Goal: Task Accomplishment & Management: Use online tool/utility

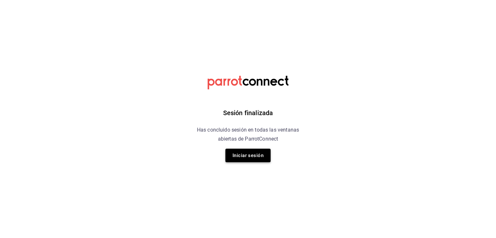
click at [265, 154] on button "Iniciar sesión" at bounding box center [247, 156] width 45 height 14
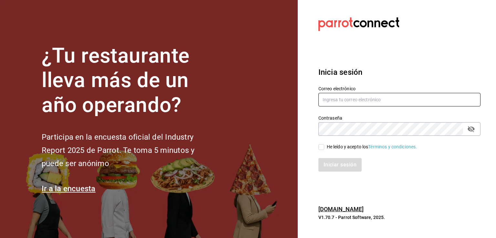
type input "[EMAIL_ADDRESS][DOMAIN_NAME]"
click at [320, 149] on input "He leído y acepto los Términos y condiciones." at bounding box center [321, 147] width 6 height 6
checkbox input "true"
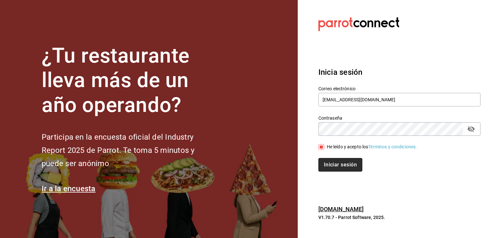
click at [345, 169] on button "Iniciar sesión" at bounding box center [340, 165] width 44 height 14
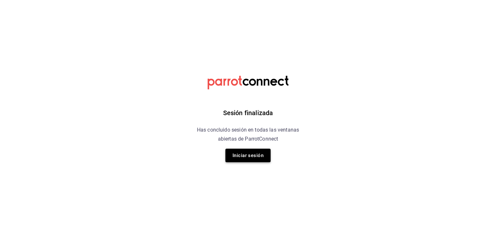
click at [255, 159] on button "Iniciar sesión" at bounding box center [247, 156] width 45 height 14
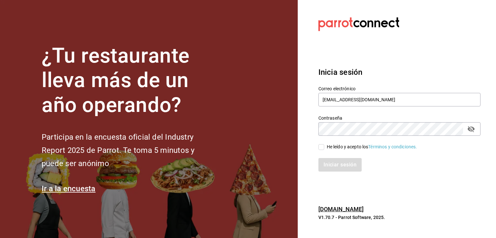
click at [323, 147] on input "He leído y acepto los Términos y condiciones." at bounding box center [321, 147] width 6 height 6
checkbox input "true"
click at [331, 168] on button "Iniciar sesión" at bounding box center [340, 165] width 44 height 14
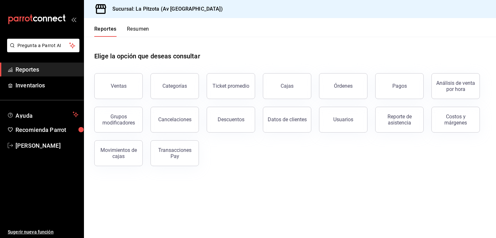
click at [130, 28] on button "Resumen" at bounding box center [138, 31] width 22 height 11
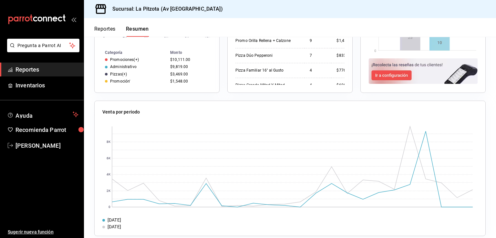
scroll to position [341, 0]
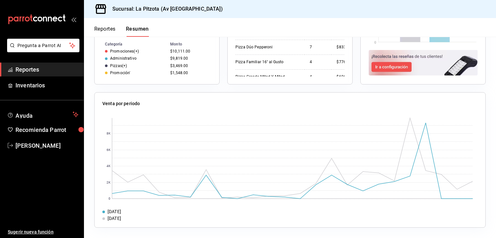
click at [109, 28] on button "Reportes" at bounding box center [104, 31] width 21 height 11
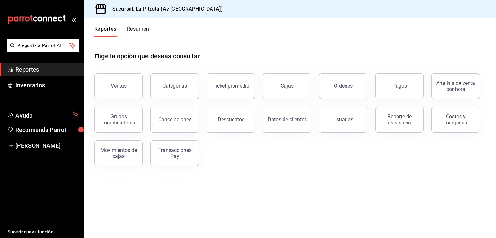
click at [140, 28] on button "Resumen" at bounding box center [138, 31] width 22 height 11
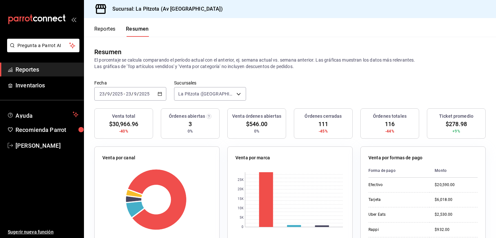
click at [157, 95] on icon "button" at bounding box center [159, 94] width 5 height 5
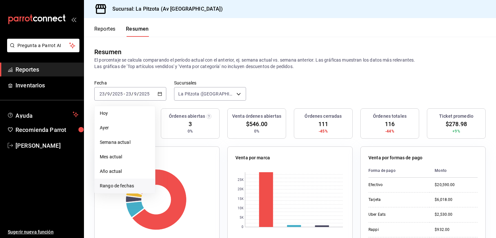
click at [128, 182] on li "Rango de fechas" at bounding box center [125, 186] width 60 height 15
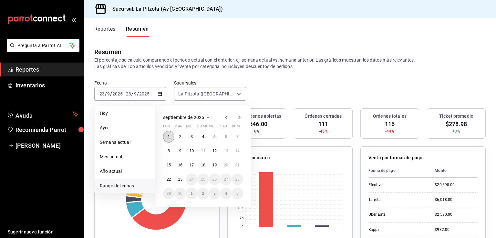
click at [167, 138] on button "1" at bounding box center [168, 137] width 11 height 12
click at [168, 179] on abbr "22" at bounding box center [169, 179] width 4 height 5
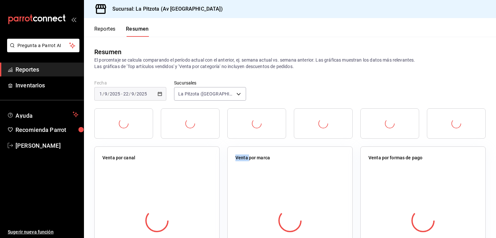
click at [168, 179] on div at bounding box center [156, 221] width 109 height 114
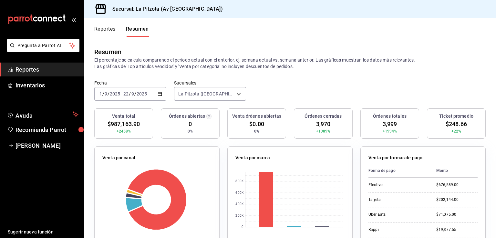
drag, startPoint x: 403, startPoint y: 0, endPoint x: 321, endPoint y: 74, distance: 109.9
click at [321, 74] on div "Resumen El porcentaje se calcula comparando el período actual con el anterior, …" at bounding box center [290, 58] width 412 height 43
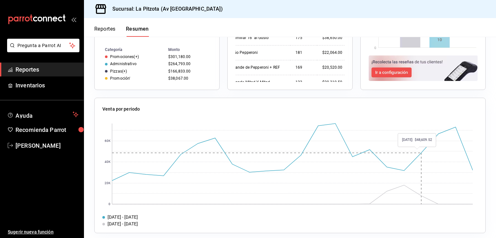
scroll to position [341, 0]
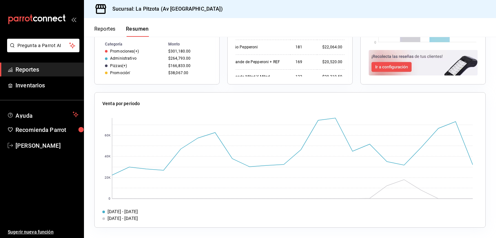
click at [37, 73] on span "Reportes" at bounding box center [46, 69] width 63 height 9
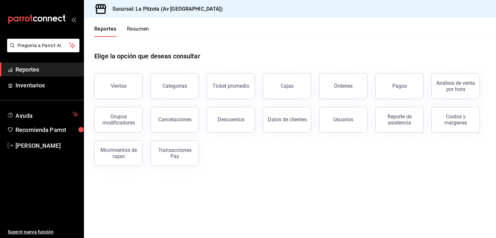
click at [140, 26] on button "Resumen" at bounding box center [138, 31] width 22 height 11
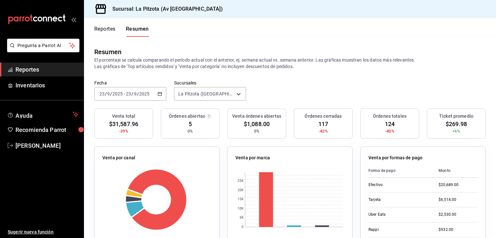
click at [102, 27] on button "Reportes" at bounding box center [104, 31] width 21 height 11
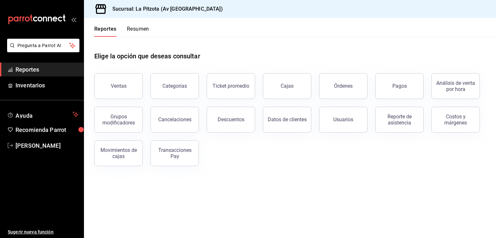
click at [117, 87] on div "Ventas" at bounding box center [119, 86] width 16 height 6
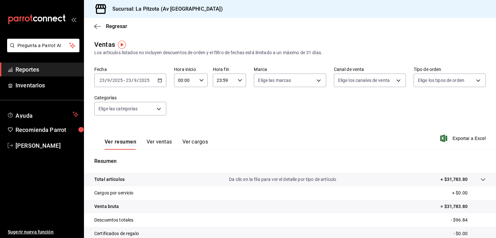
click at [160, 144] on button "Ver ventas" at bounding box center [159, 144] width 25 height 11
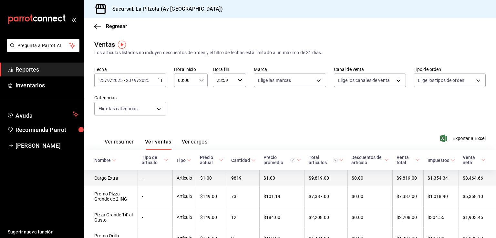
click at [324, 181] on td "$9,819.00" at bounding box center [326, 178] width 43 height 16
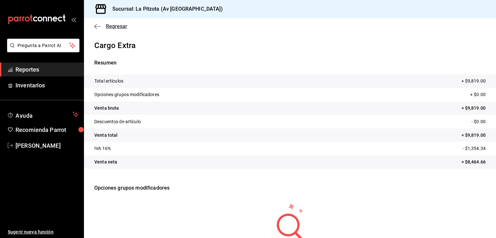
click at [96, 24] on icon "button" at bounding box center [97, 27] width 6 height 6
click at [96, 27] on icon "button" at bounding box center [97, 27] width 6 height 6
click at [95, 25] on icon "button" at bounding box center [97, 27] width 6 height 6
click at [35, 69] on span "Reportes" at bounding box center [46, 69] width 63 height 9
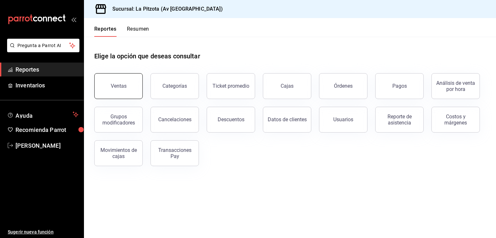
click at [125, 87] on div "Ventas" at bounding box center [119, 86] width 16 height 6
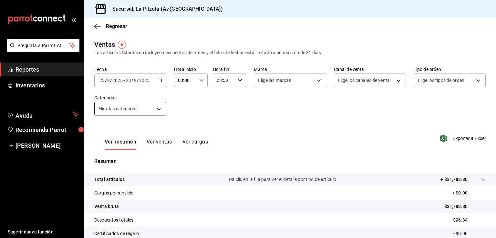
click at [138, 110] on body "Pregunta a Parrot AI Reportes Inventarios Ayuda Recomienda Parrot Ruben Hernand…" at bounding box center [248, 119] width 496 height 238
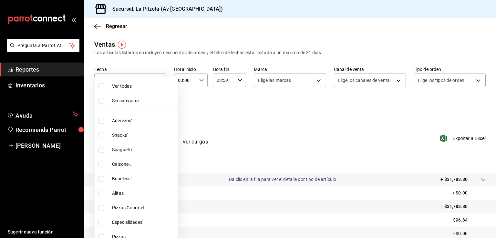
click at [220, 113] on div at bounding box center [248, 119] width 496 height 238
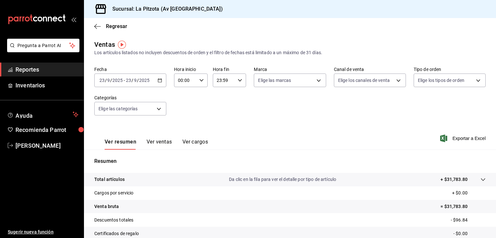
click at [157, 145] on button "Ver ventas" at bounding box center [159, 144] width 25 height 11
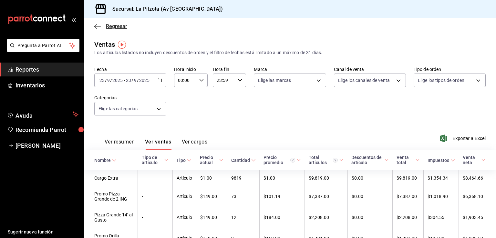
click at [97, 26] on icon "button" at bounding box center [97, 27] width 6 height 6
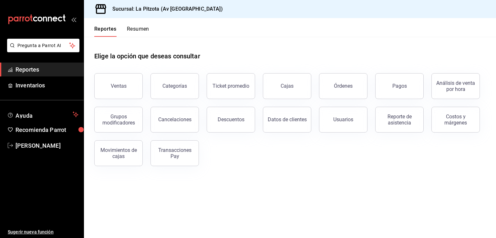
click at [141, 25] on div "Reportes Resumen" at bounding box center [116, 27] width 65 height 19
click at [141, 26] on button "Resumen" at bounding box center [138, 31] width 22 height 11
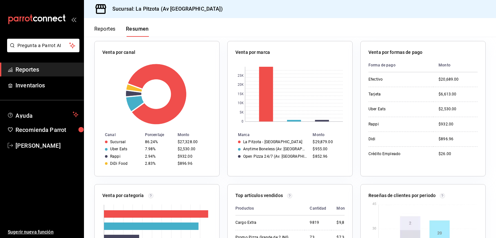
scroll to position [129, 0]
